Goal: Browse casually: Explore the website without a specific task or goal

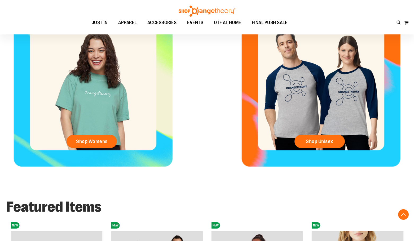
scroll to position [265, 0]
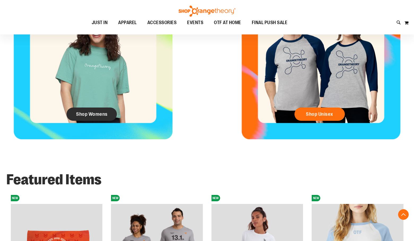
click at [98, 117] on span "Shop Womens" at bounding box center [92, 114] width 32 height 6
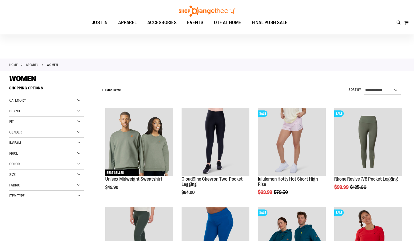
scroll to position [79, 0]
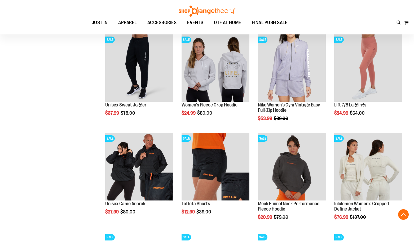
scroll to position [477, 0]
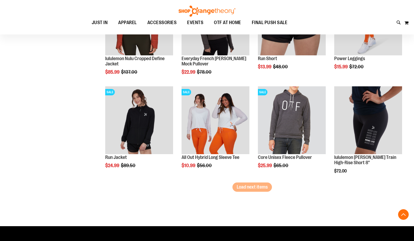
scroll to position [816, 0]
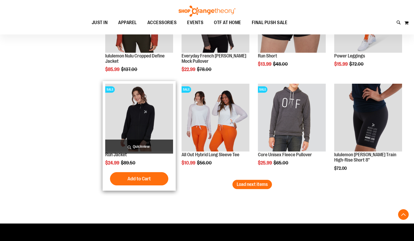
click at [145, 119] on img "product" at bounding box center [139, 118] width 68 height 68
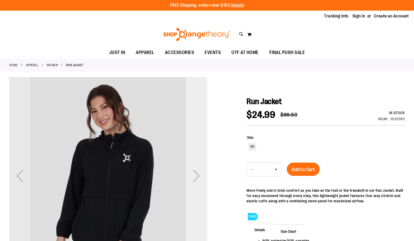
click at [198, 176] on div "Next" at bounding box center [196, 176] width 21 height 21
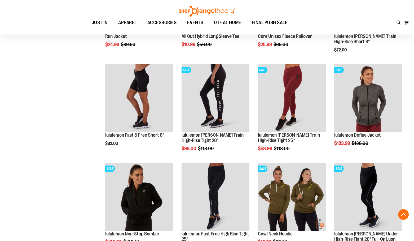
scroll to position [424, 0]
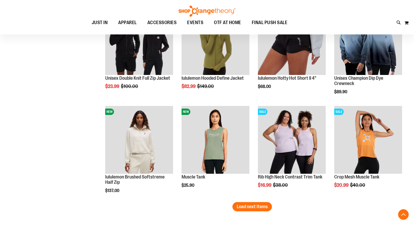
scroll to position [776, 0]
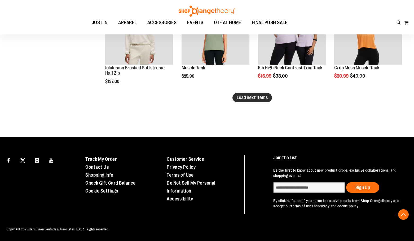
click at [265, 95] on span "Load next items" at bounding box center [252, 97] width 31 height 5
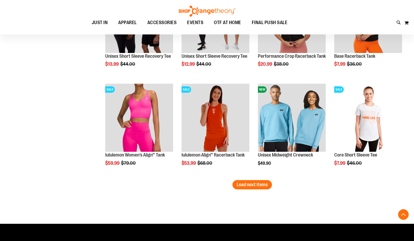
scroll to position [1153, 0]
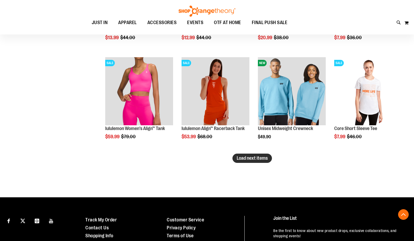
click at [249, 160] on span "Load next items" at bounding box center [252, 158] width 31 height 5
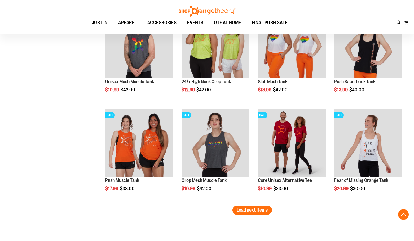
scroll to position [1498, 0]
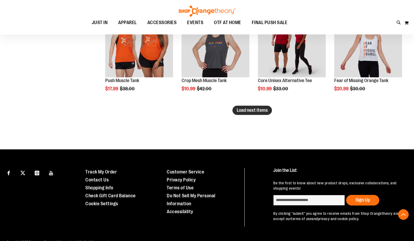
click at [268, 109] on button "Load next items" at bounding box center [253, 110] width 40 height 9
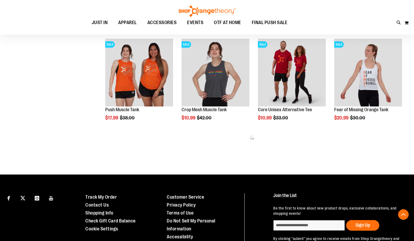
scroll to position [1418, 0]
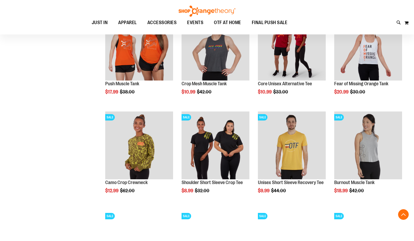
scroll to position [1498, 0]
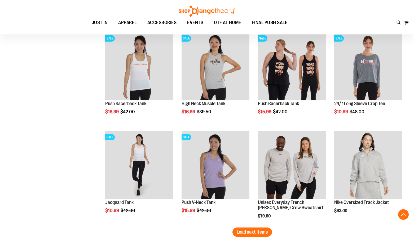
scroll to position [1577, 0]
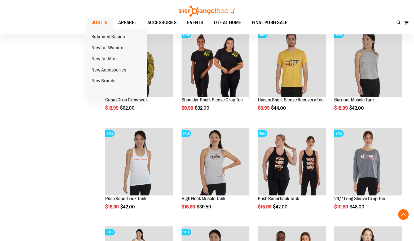
click at [98, 23] on span "JUST IN" at bounding box center [100, 23] width 16 height 12
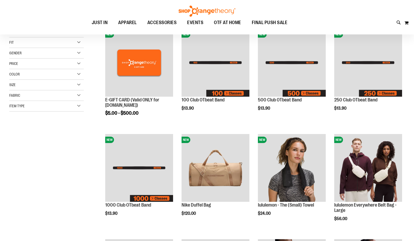
scroll to position [132, 0]
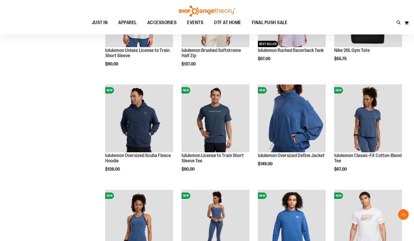
scroll to position [451, 0]
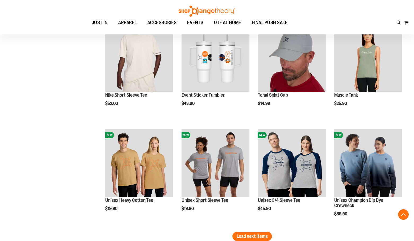
scroll to position [849, 0]
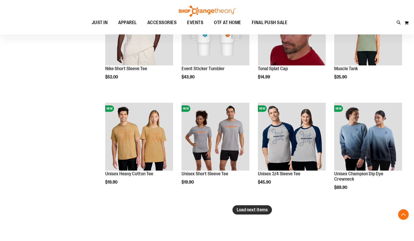
click at [265, 213] on span "Load next items" at bounding box center [252, 209] width 31 height 5
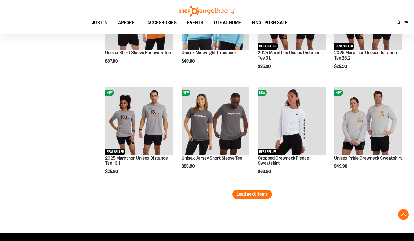
scroll to position [1194, 0]
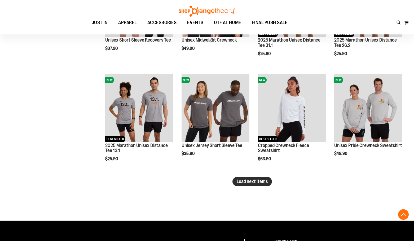
click at [238, 183] on span "Load next items" at bounding box center [252, 181] width 31 height 5
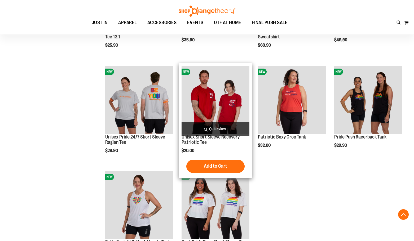
scroll to position [1326, 0]
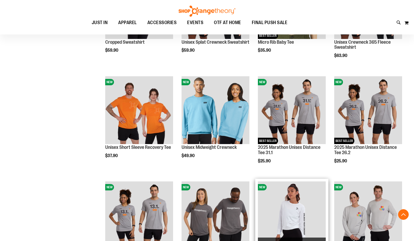
scroll to position [1088, 0]
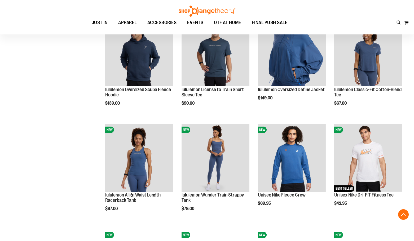
scroll to position [504, 0]
